Goal: Register for event/course

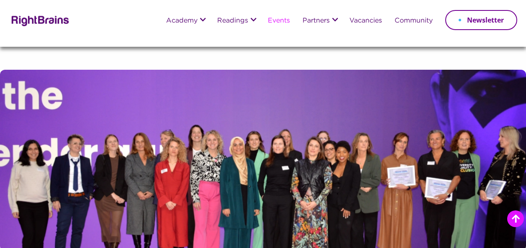
scroll to position [753, 0]
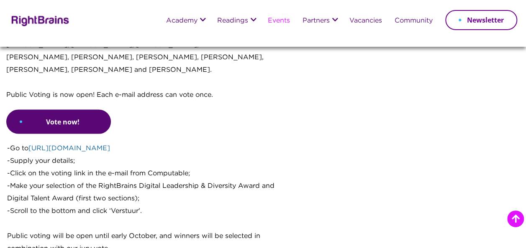
click at [65, 145] on link "[URL][DOMAIN_NAME]" at bounding box center [69, 148] width 82 height 6
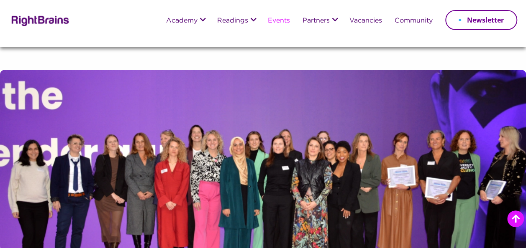
scroll to position [251, 0]
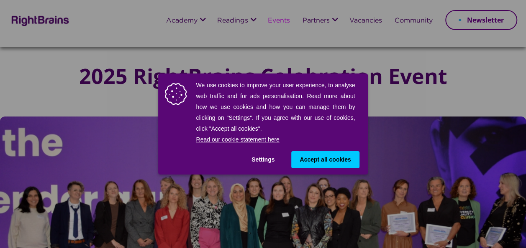
click at [314, 159] on span "Accept all cookies" at bounding box center [324, 160] width 51 height 9
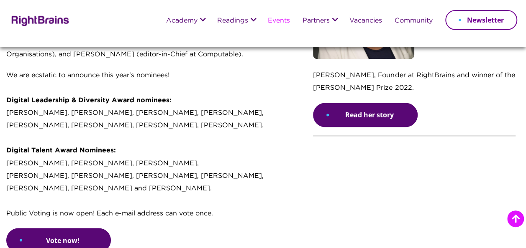
scroll to position [627, 0]
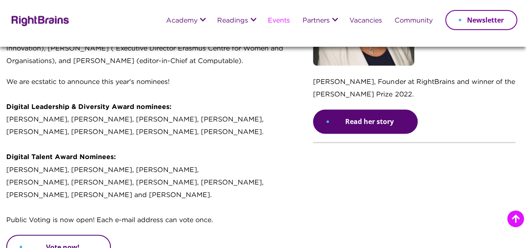
click at [57, 235] on link "Vote now!" at bounding box center [58, 247] width 105 height 24
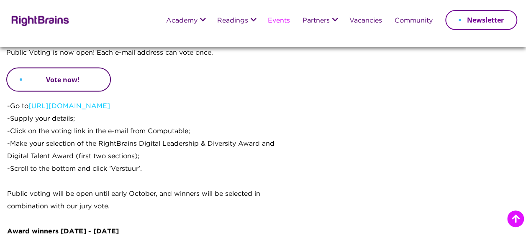
scroll to position [711, 0]
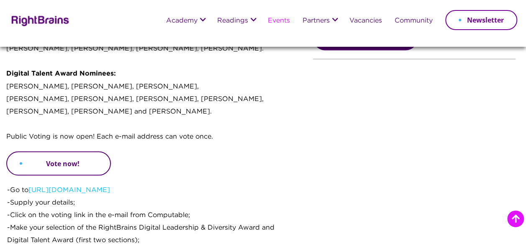
click at [67, 151] on link "Vote now!" at bounding box center [58, 163] width 105 height 24
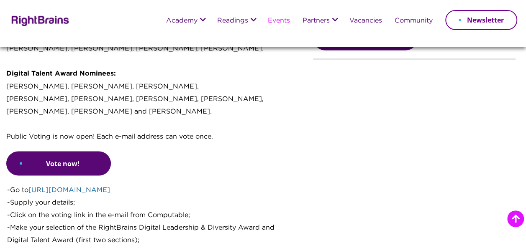
click at [55, 187] on link "[URL][DOMAIN_NAME]" at bounding box center [69, 190] width 82 height 6
